Goal: Information Seeking & Learning: Learn about a topic

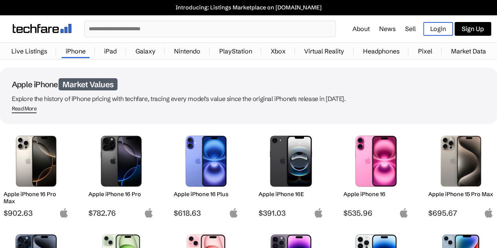
click at [108, 50] on link "iPad" at bounding box center [110, 51] width 20 height 16
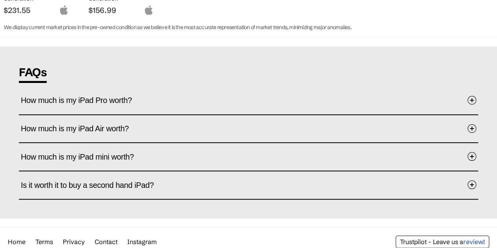
scroll to position [425, 0]
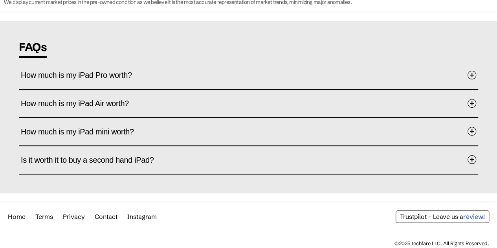
click at [115, 132] on span "How much is my iPad mini worth?" at bounding box center [83, 131] width 125 height 24
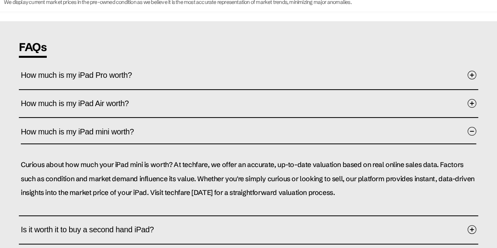
click at [115, 132] on span "How much is my iPad mini worth?" at bounding box center [83, 131] width 125 height 24
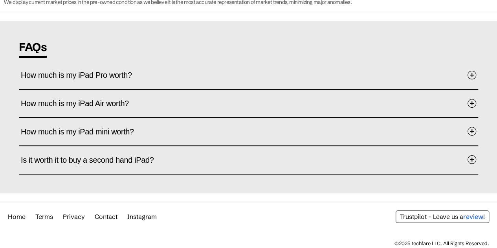
click at [148, 70] on button "How much is my iPad Pro worth?" at bounding box center [248, 76] width 455 height 24
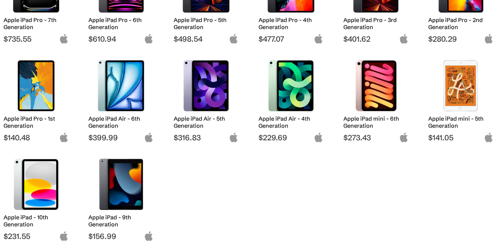
scroll to position [0, 0]
